Goal: Information Seeking & Learning: Compare options

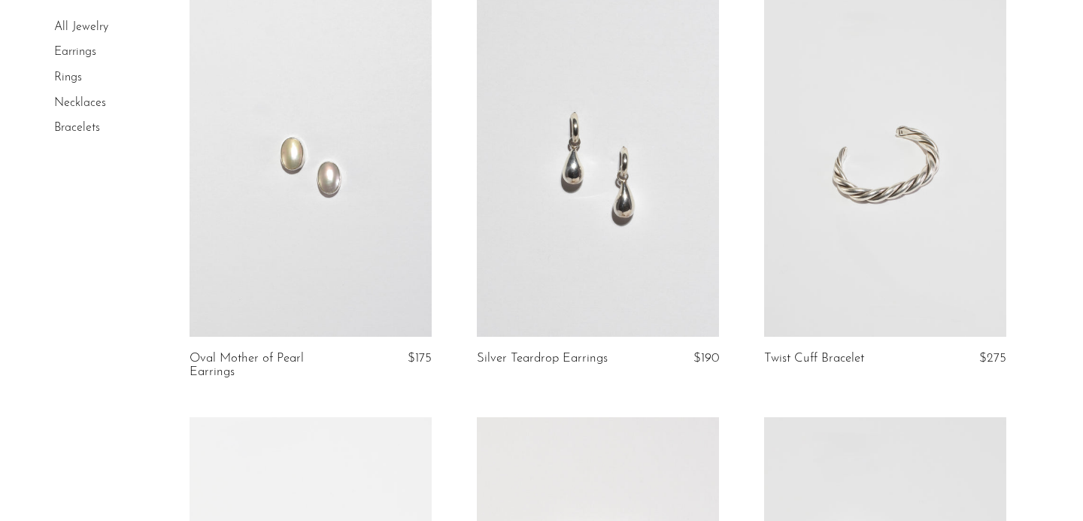
scroll to position [952, 0]
click at [934, 203] on link at bounding box center [885, 166] width 242 height 339
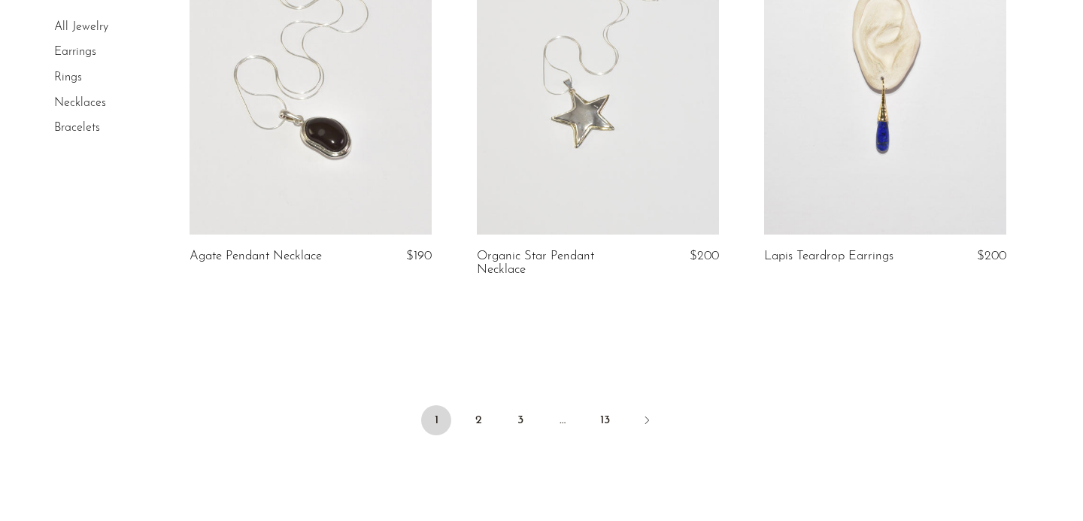
scroll to position [4746, 0]
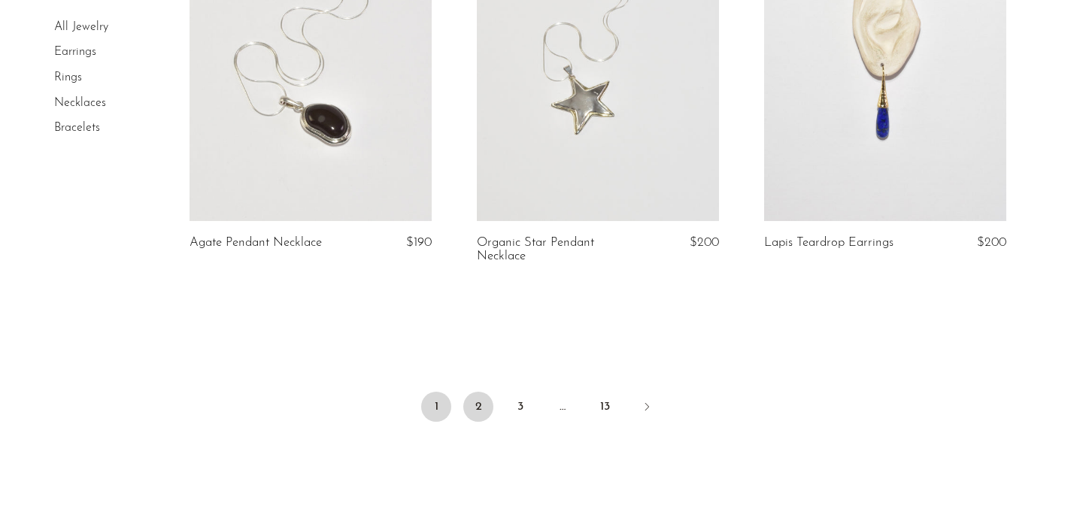
click at [481, 418] on link "2" at bounding box center [478, 407] width 30 height 30
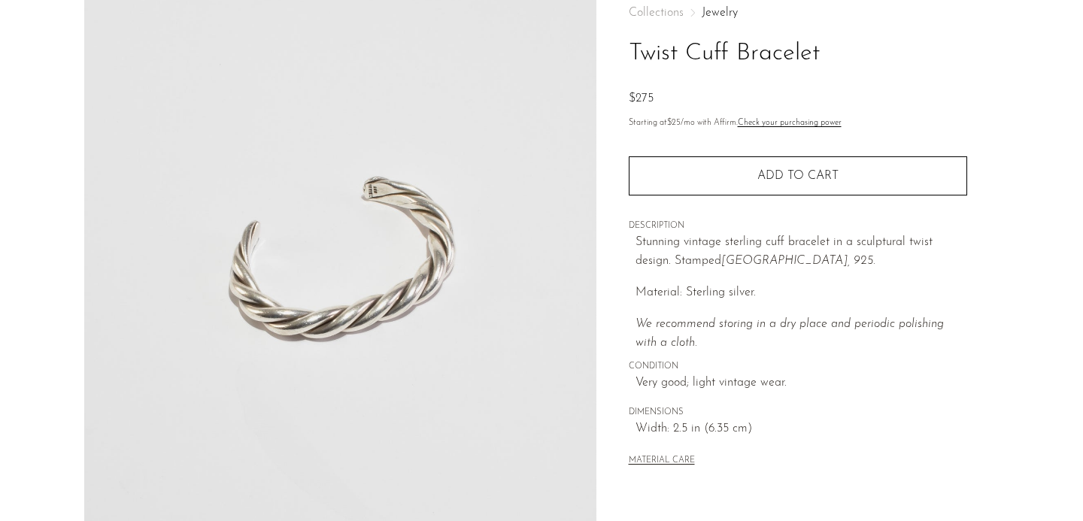
scroll to position [288, 0]
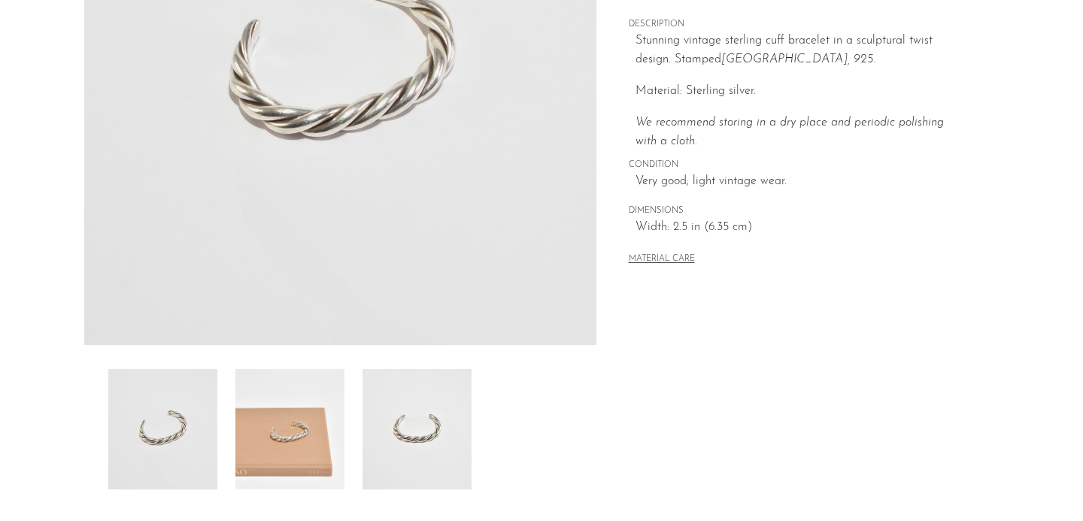
click at [307, 440] on img at bounding box center [289, 429] width 109 height 120
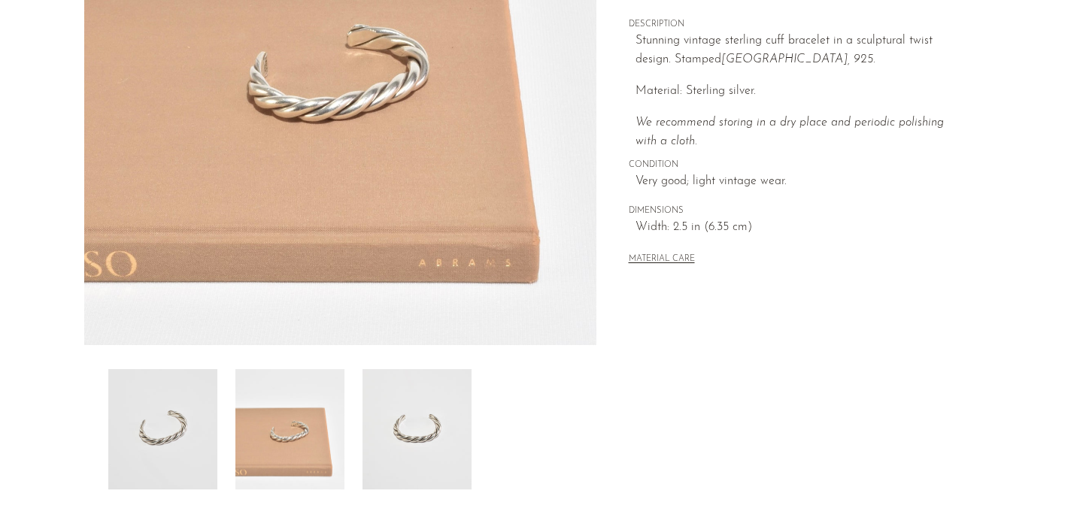
click at [406, 431] on img at bounding box center [417, 429] width 109 height 120
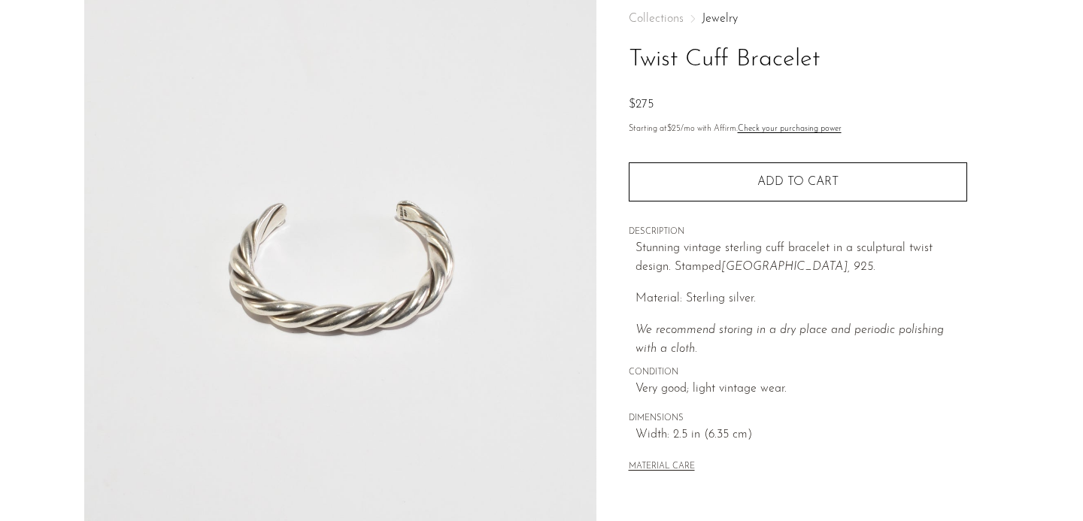
scroll to position [84, 0]
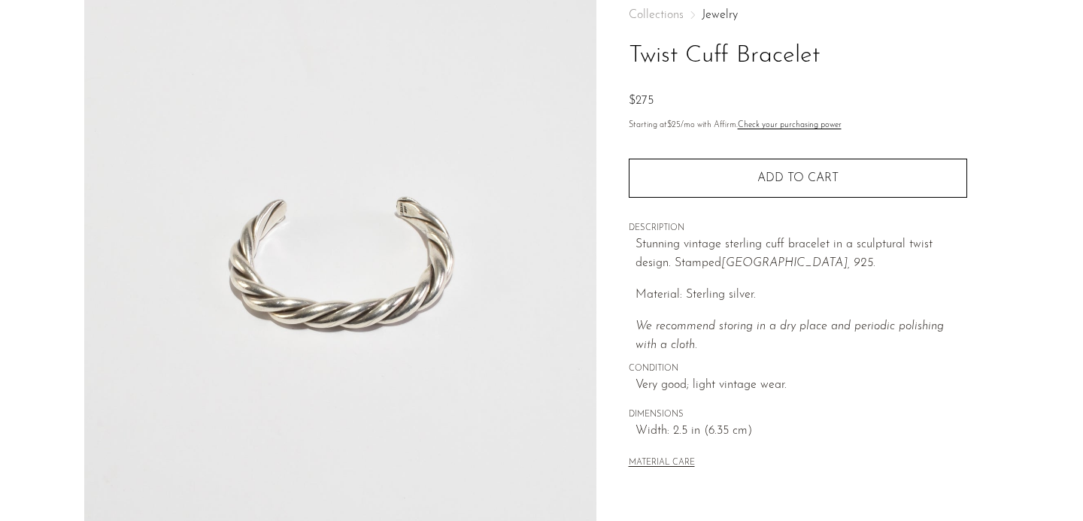
click at [638, 51] on h1 "Twist Cuff Bracelet" at bounding box center [798, 56] width 338 height 38
drag, startPoint x: 630, startPoint y: 50, endPoint x: 864, endPoint y: 46, distance: 234.7
click at [864, 46] on h1 "Twist Cuff Bracelet" at bounding box center [798, 56] width 338 height 38
copy h1 "Twist Cuff Bracelet"
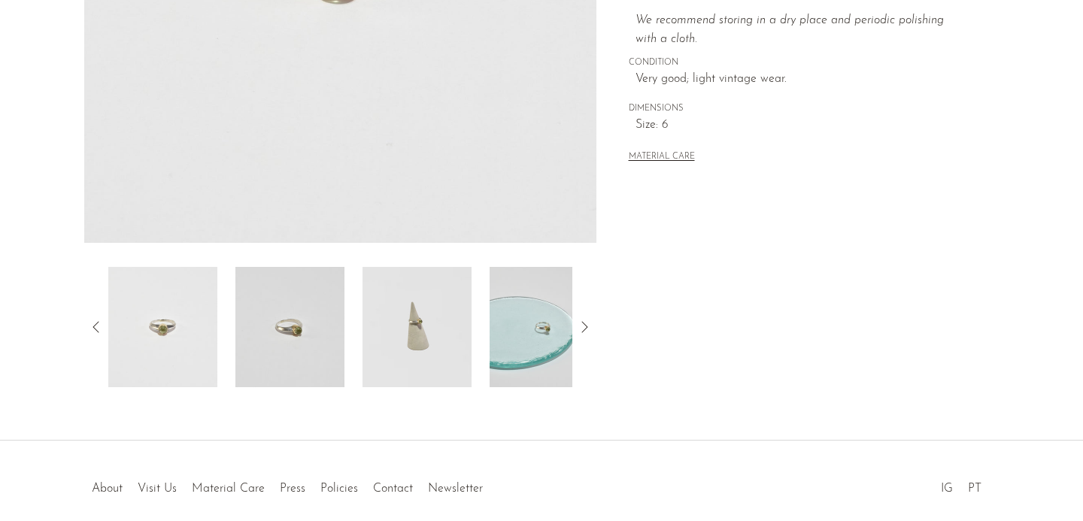
scroll to position [408, 0]
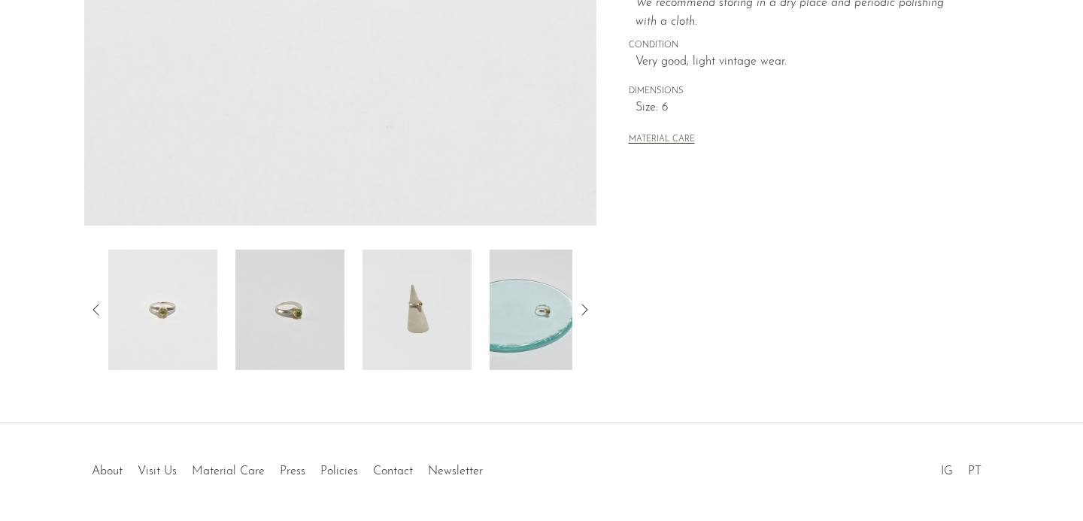
click at [439, 320] on img at bounding box center [417, 310] width 109 height 120
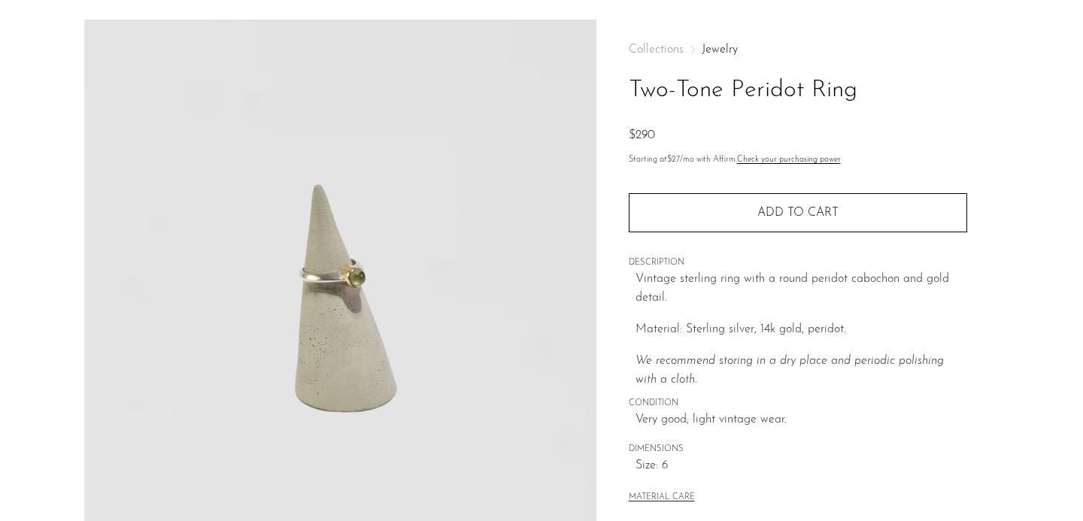
scroll to position [45, 0]
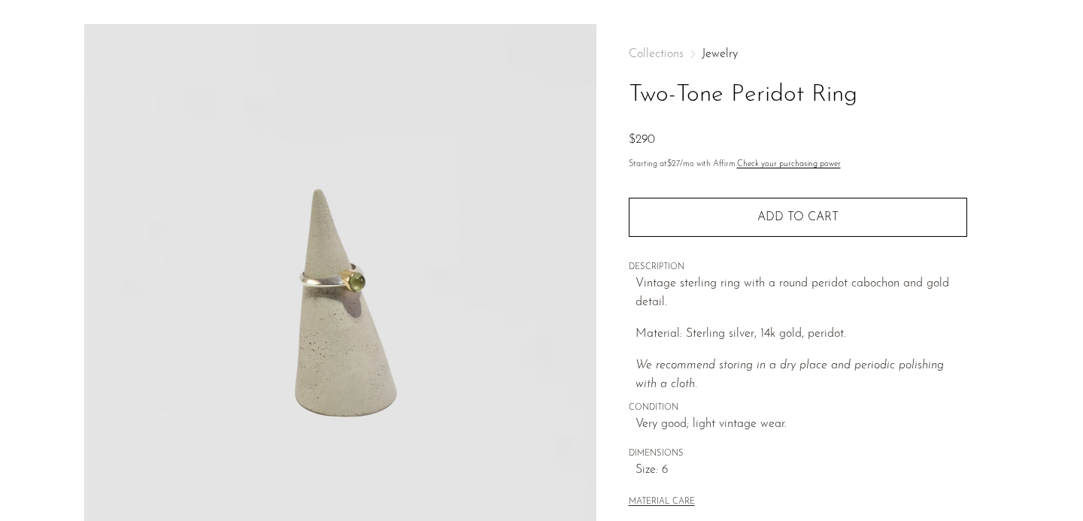
drag, startPoint x: 626, startPoint y: 86, endPoint x: 883, endPoint y: 105, distance: 258.0
click at [883, 105] on div "Collections Jewelry Two-Tone Peridot Ring $290 Starting at $27 /mo with Affirm.…" at bounding box center [797, 378] width 402 height 709
copy h1 "Two-Tone Peridot Ring"
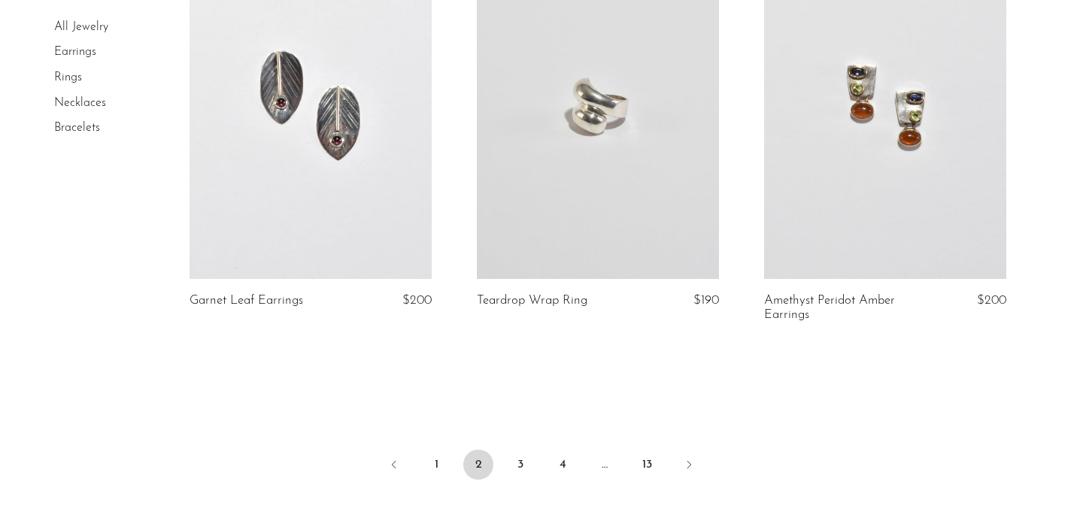
scroll to position [4730, 0]
click at [514, 461] on link "3" at bounding box center [520, 464] width 30 height 30
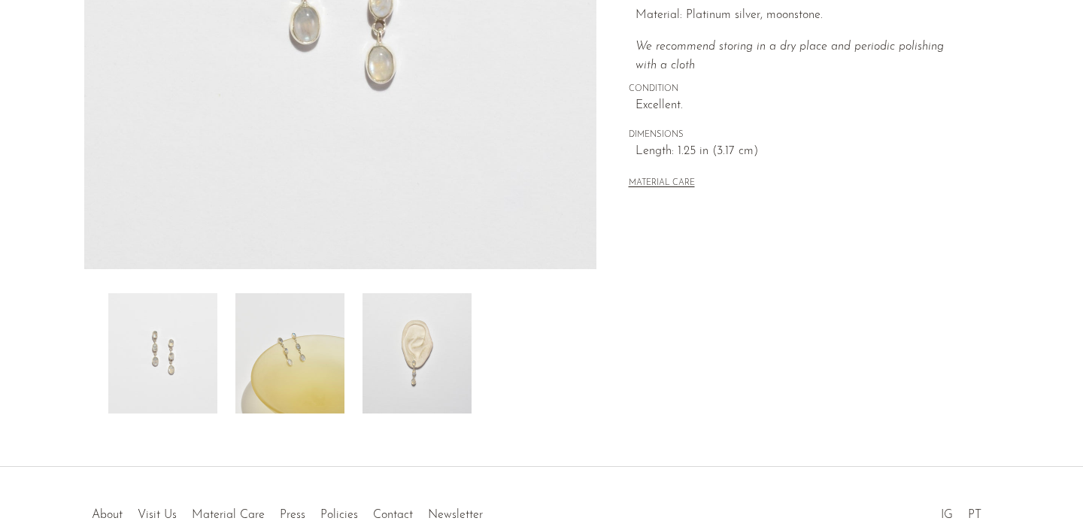
scroll to position [368, 0]
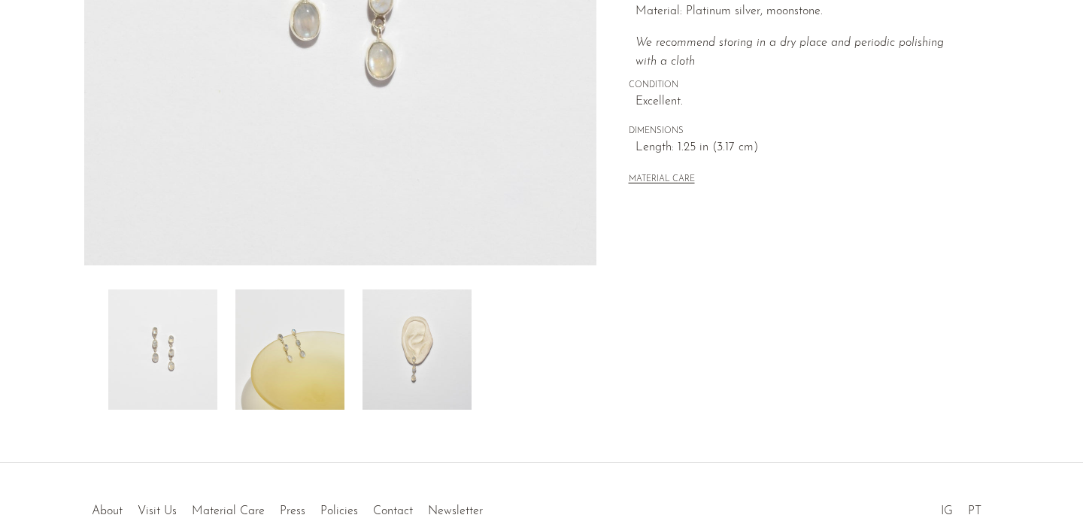
click at [396, 373] on img at bounding box center [417, 350] width 109 height 120
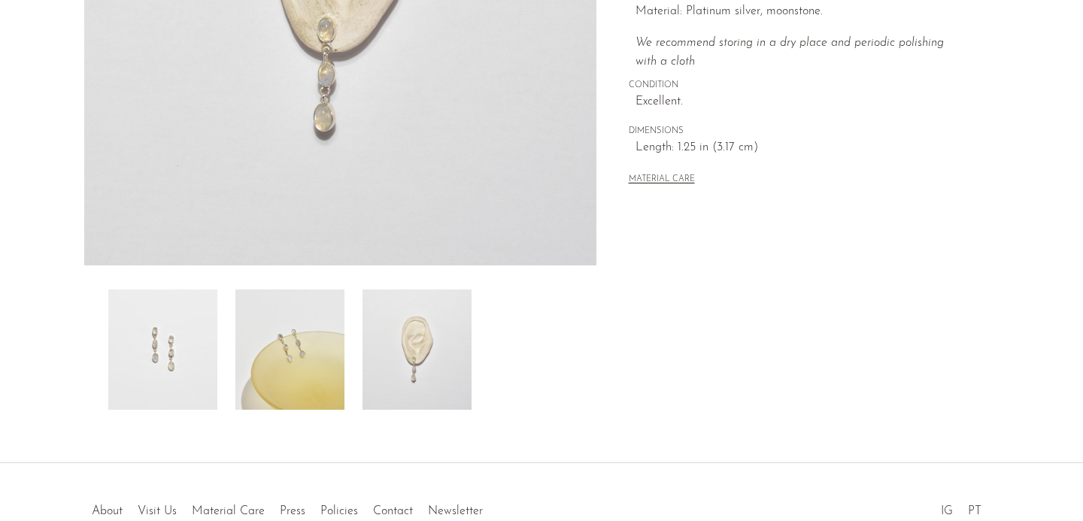
click at [326, 372] on img at bounding box center [289, 350] width 109 height 120
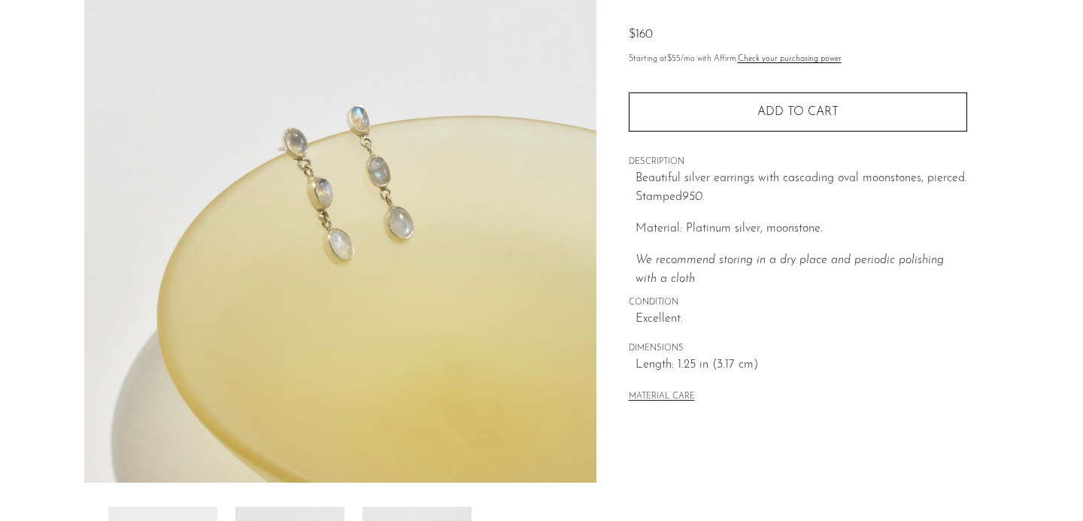
scroll to position [129, 0]
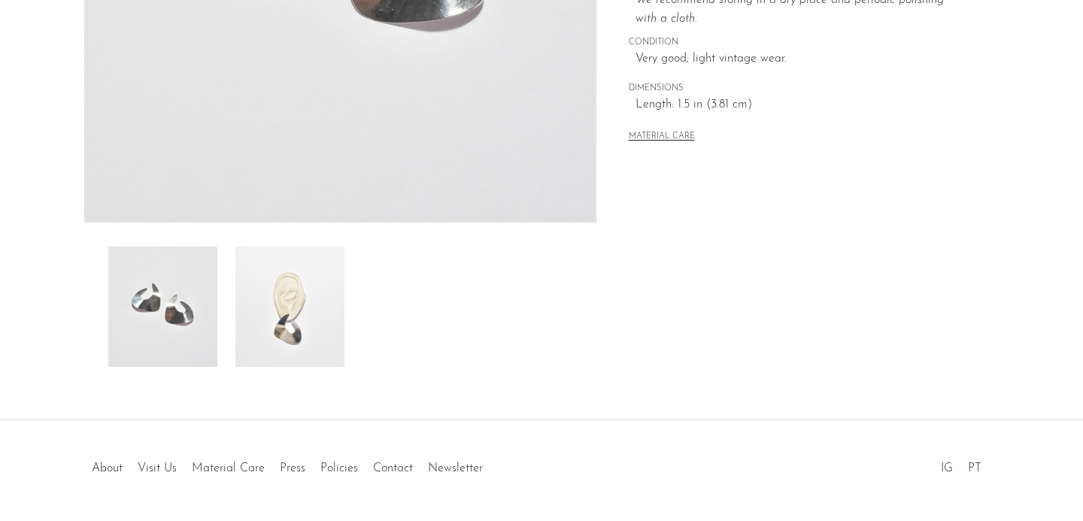
scroll to position [411, 0]
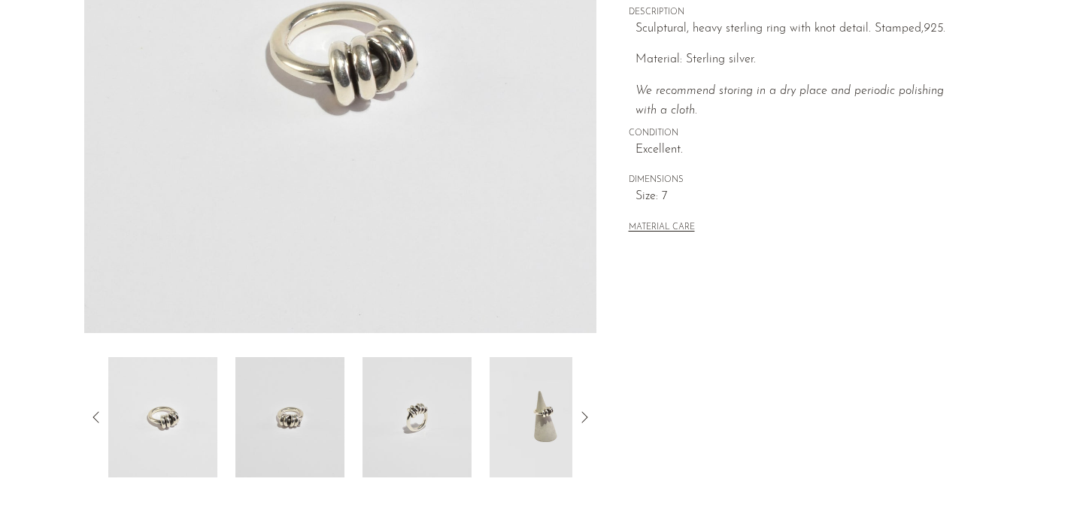
scroll to position [317, 0]
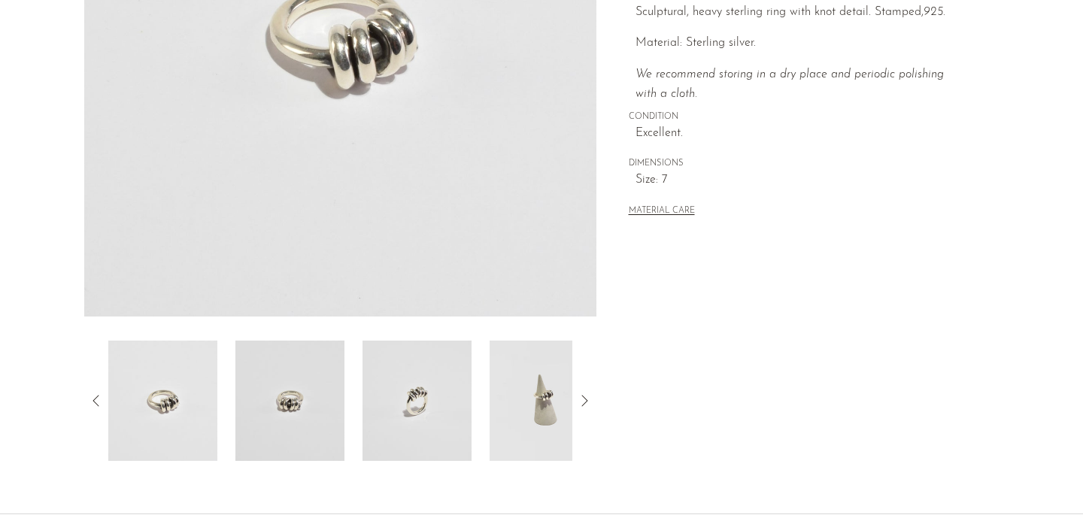
click at [311, 389] on img at bounding box center [289, 401] width 109 height 120
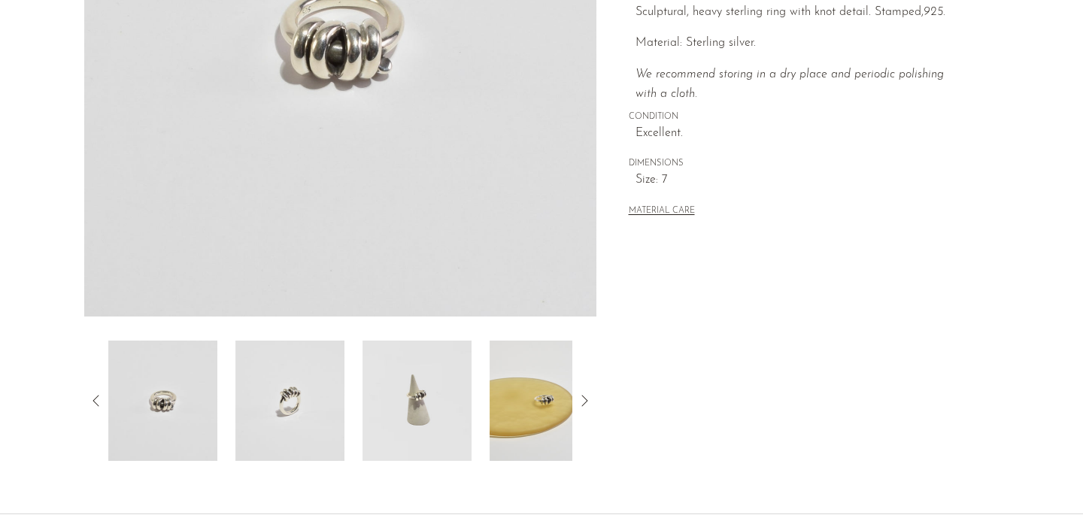
click at [323, 395] on img at bounding box center [289, 401] width 109 height 120
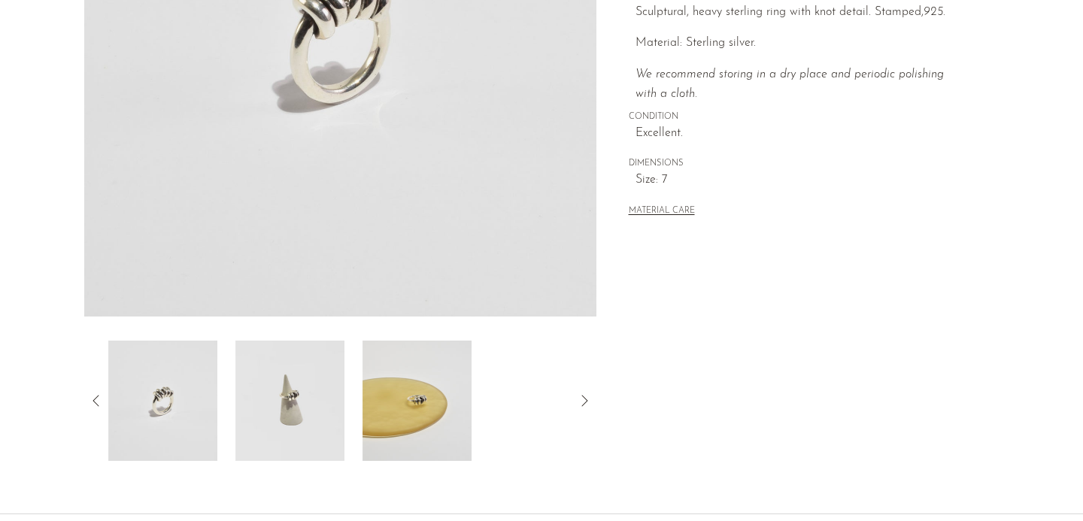
click at [320, 402] on img at bounding box center [289, 401] width 109 height 120
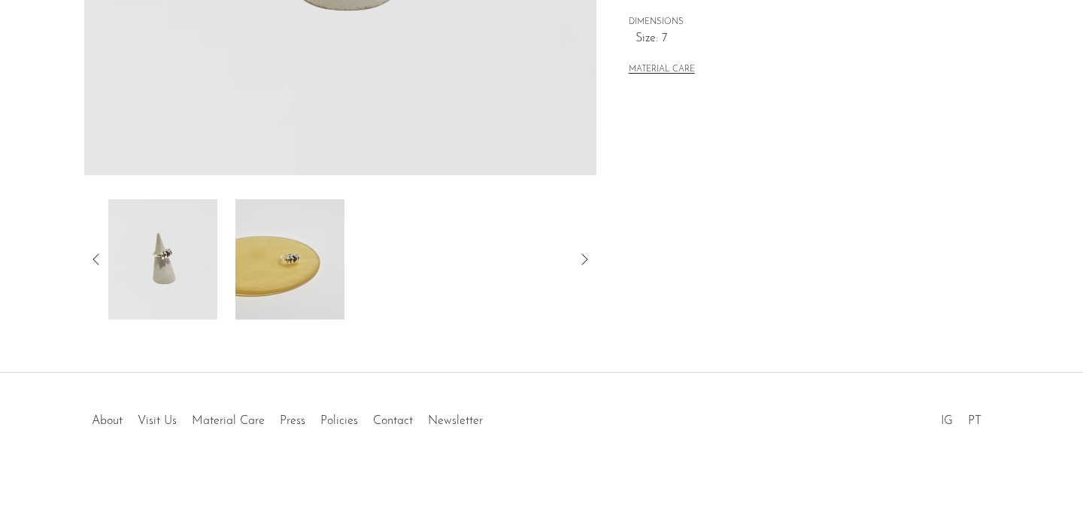
scroll to position [0, 0]
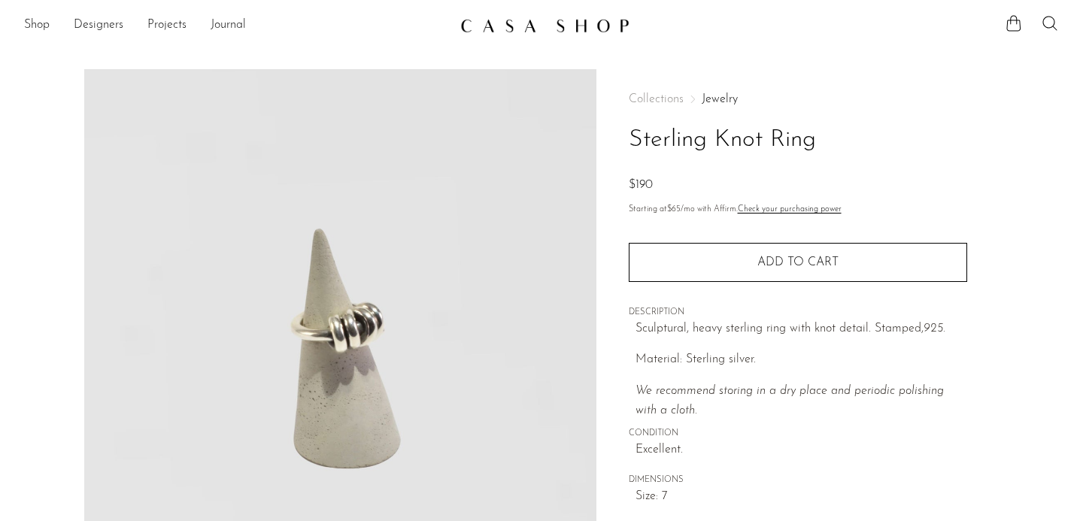
drag, startPoint x: 630, startPoint y: 136, endPoint x: 819, endPoint y: 136, distance: 189.6
click at [819, 136] on h1 "Sterling Knot Ring" at bounding box center [798, 140] width 338 height 38
copy h1 "Sterling Knot Ring"
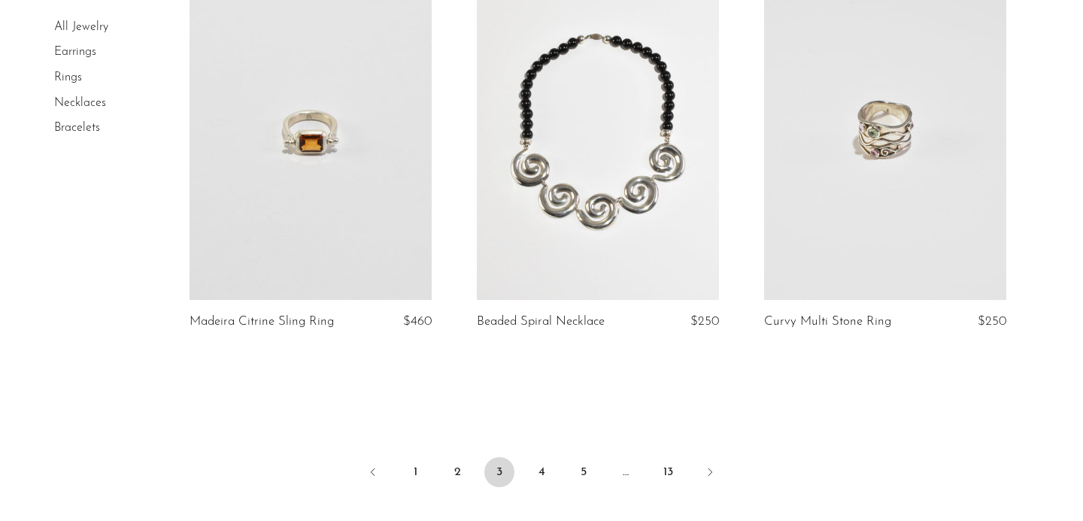
scroll to position [4761, 0]
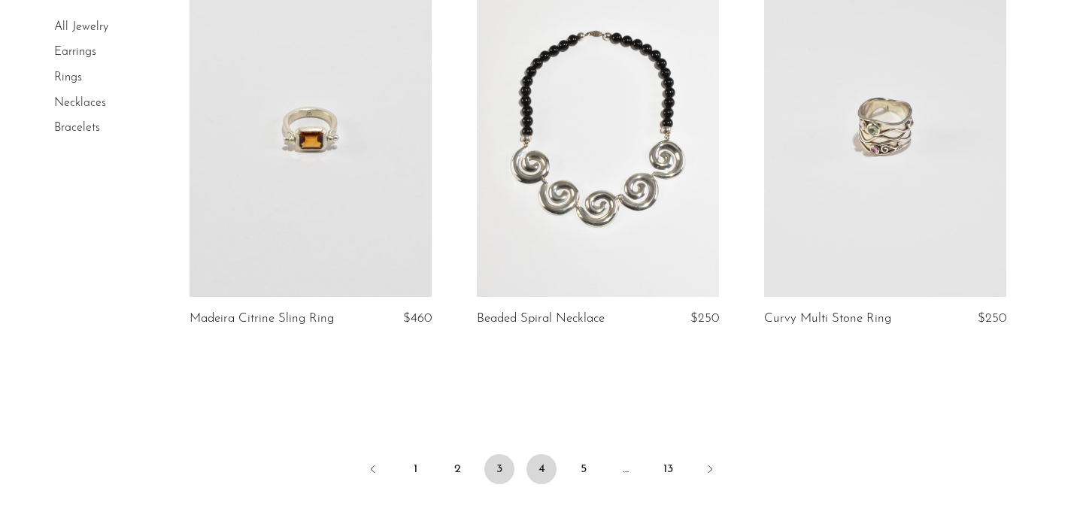
click at [542, 455] on link "4" at bounding box center [542, 469] width 30 height 30
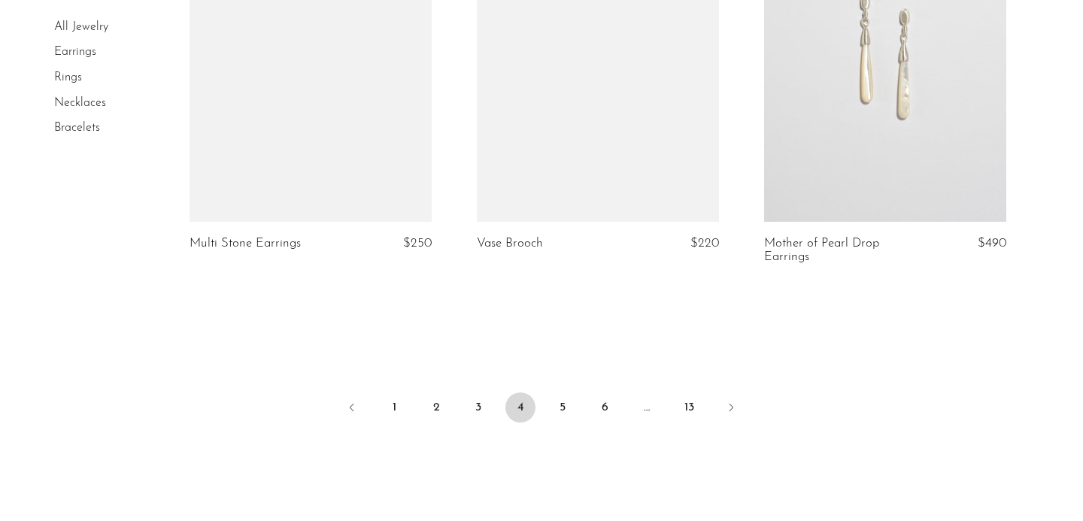
scroll to position [4931, 0]
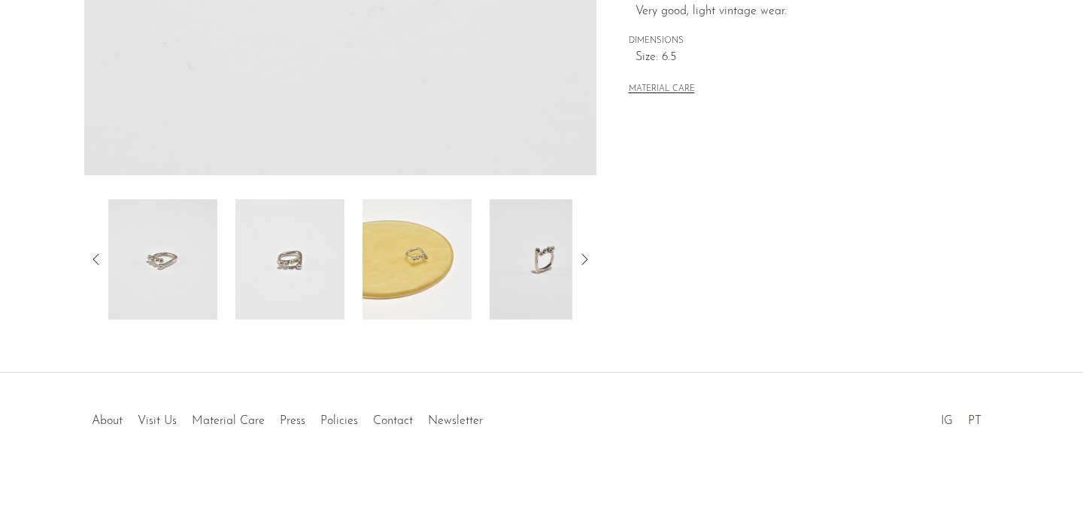
scroll to position [458, 0]
click at [302, 253] on img at bounding box center [289, 259] width 109 height 120
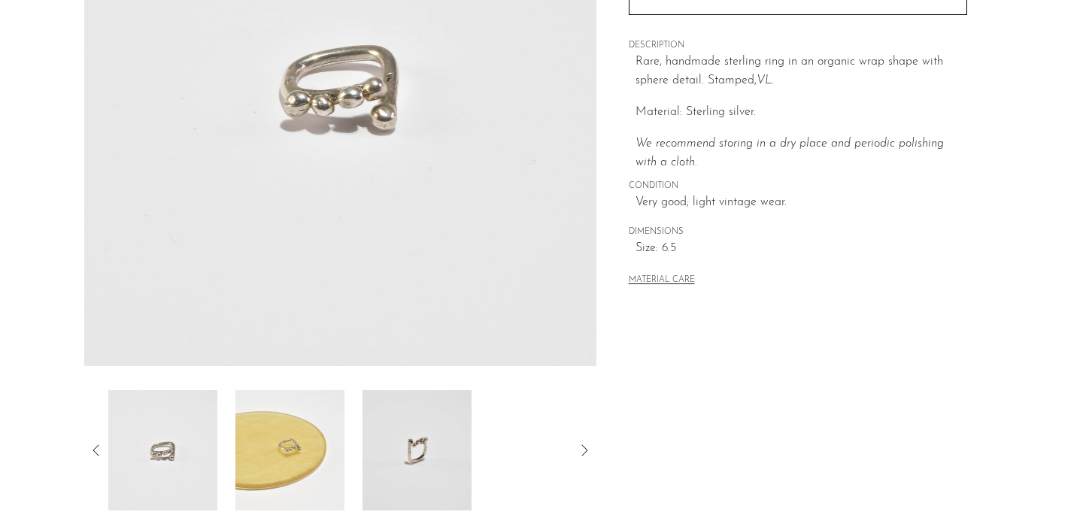
scroll to position [272, 0]
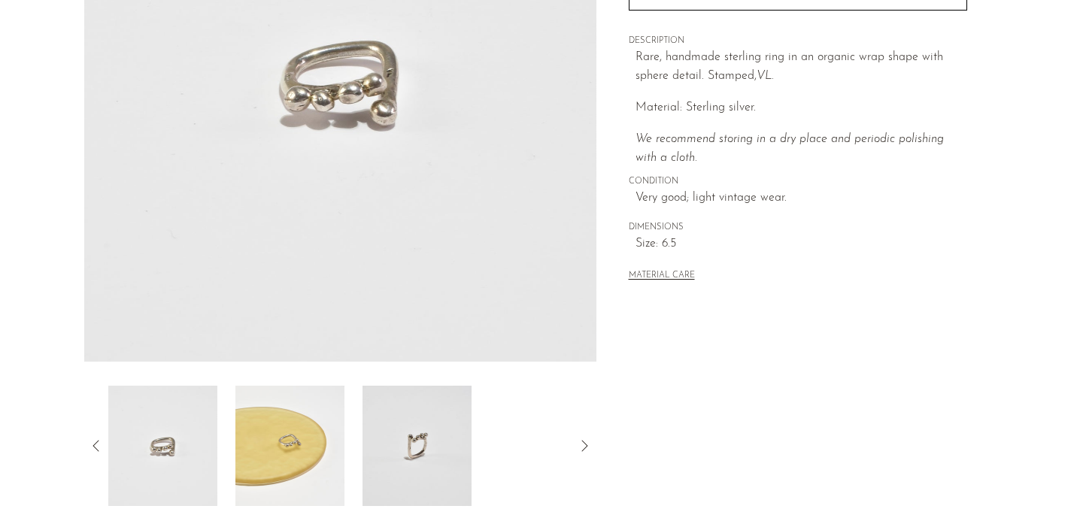
click at [391, 451] on img at bounding box center [417, 446] width 109 height 120
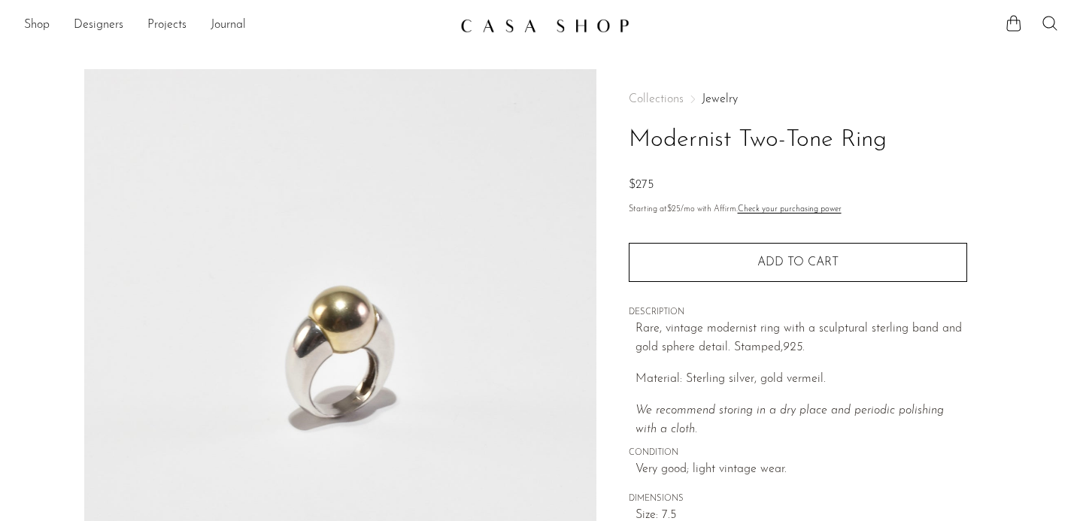
scroll to position [387, 0]
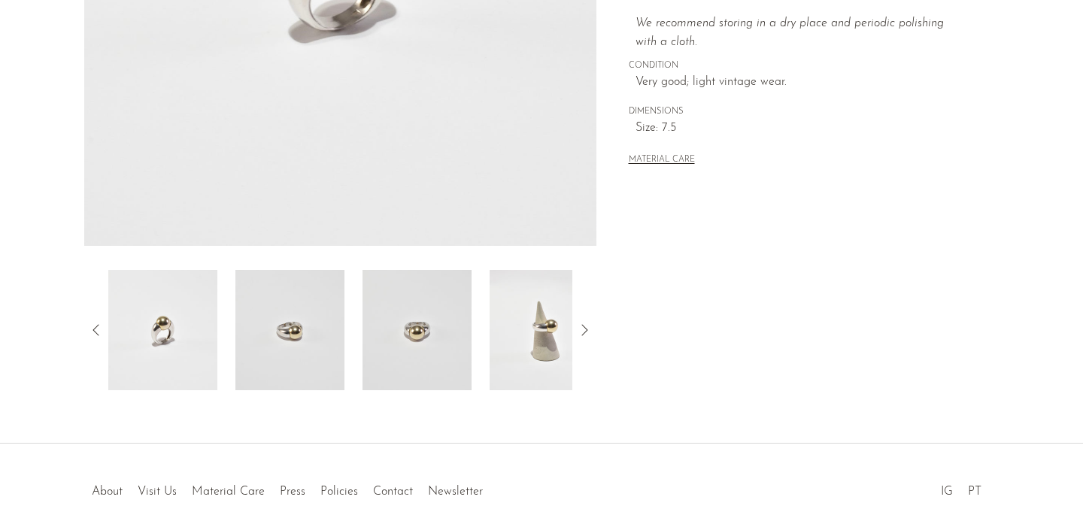
click at [551, 314] on img at bounding box center [544, 330] width 109 height 120
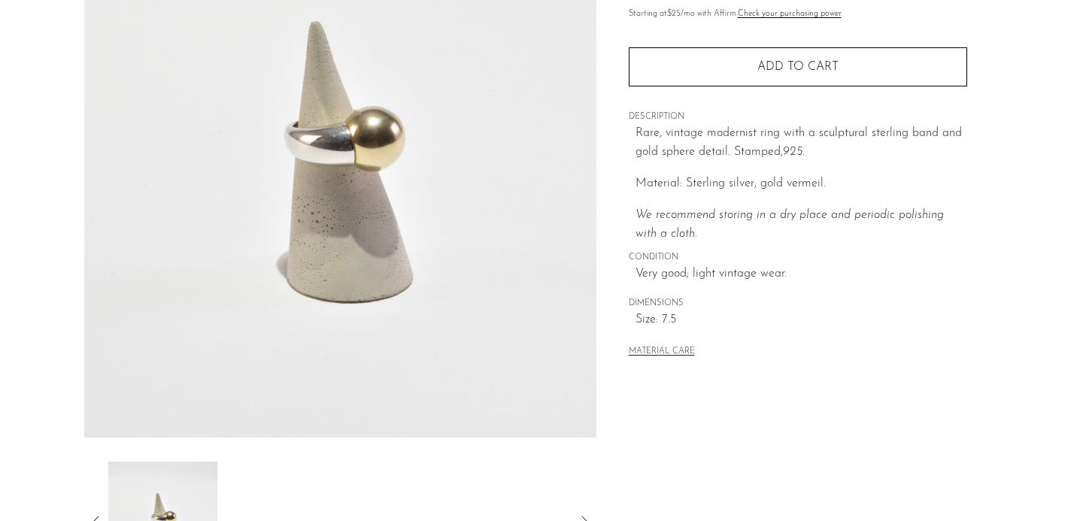
scroll to position [228, 0]
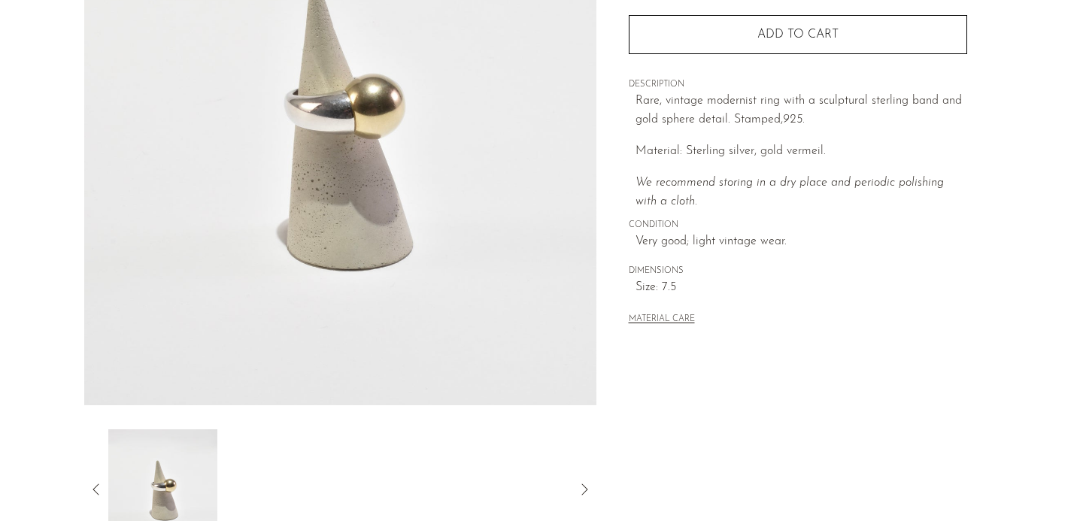
click at [150, 488] on img at bounding box center [162, 490] width 109 height 120
